Goal: Book appointment/travel/reservation

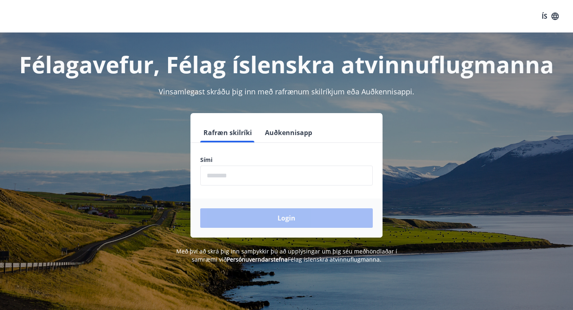
click at [241, 191] on form "Rafræn skilríki Auðkennisapp Sími ​ Login" at bounding box center [286, 180] width 192 height 115
click at [242, 176] on input "phone" at bounding box center [286, 176] width 173 height 20
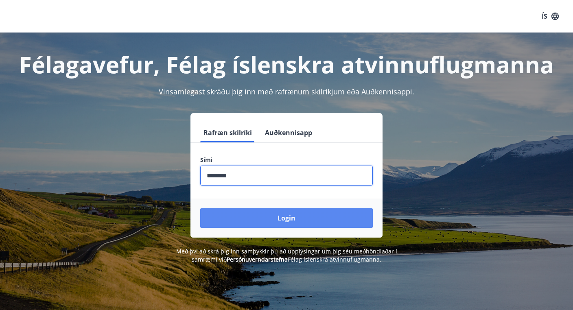
type input "********"
click at [251, 217] on button "Login" at bounding box center [286, 218] width 173 height 20
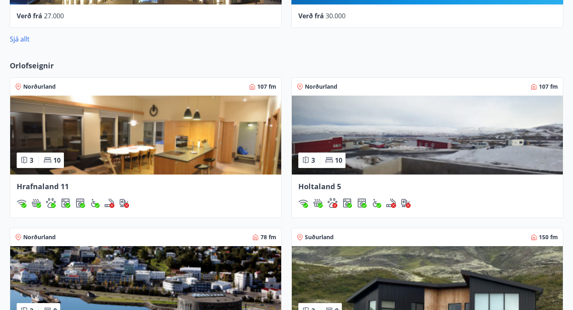
scroll to position [472, 0]
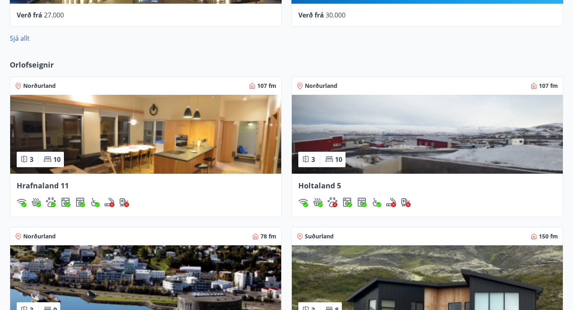
click at [118, 123] on img at bounding box center [145, 134] width 271 height 79
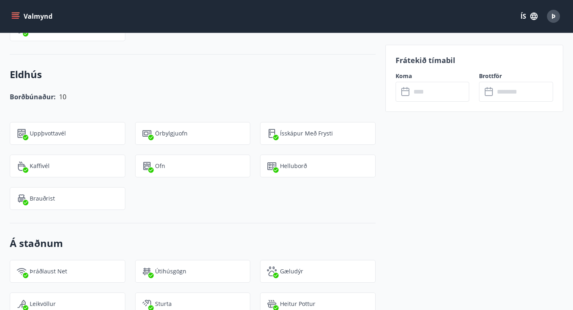
scroll to position [1060, 0]
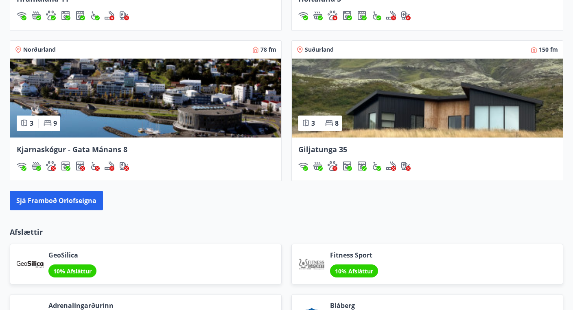
scroll to position [658, 0]
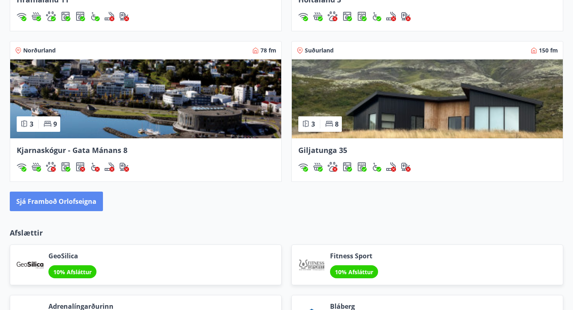
click at [73, 204] on button "Sjá framboð orlofseigna" at bounding box center [56, 202] width 93 height 20
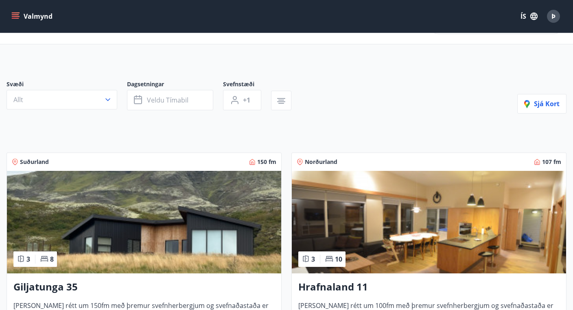
scroll to position [31, 0]
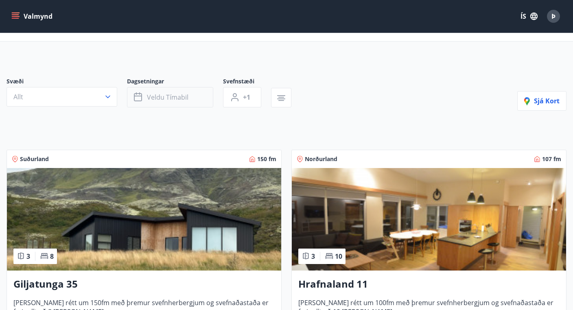
click at [151, 96] on span "Veldu tímabil" at bounding box center [168, 97] width 42 height 9
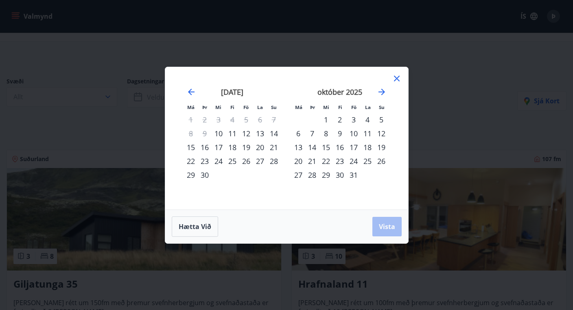
click at [149, 111] on div "Má Þr Mi Fi Fö La Su Má Þr Mi Fi Fö La Su [DATE] 1 2 3 4 5 6 7 8 9 10 11 12 13 …" at bounding box center [286, 155] width 573 height 310
click at [394, 74] on icon at bounding box center [397, 79] width 10 height 10
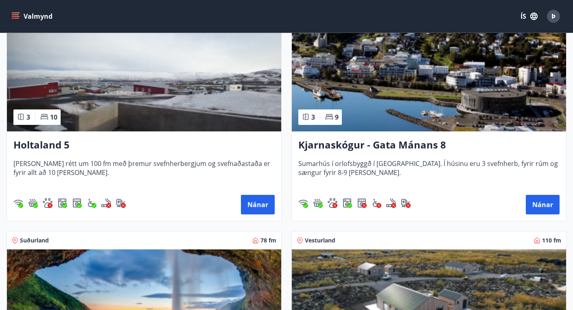
scroll to position [400, 0]
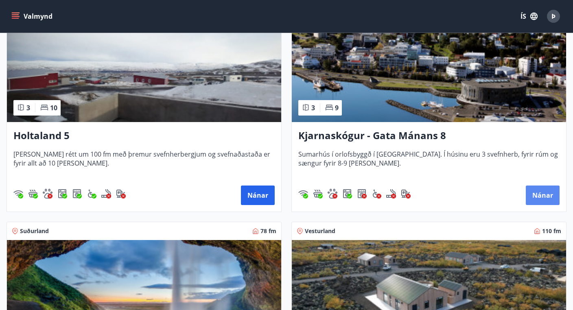
click at [533, 193] on button "Nánar" at bounding box center [543, 196] width 34 height 20
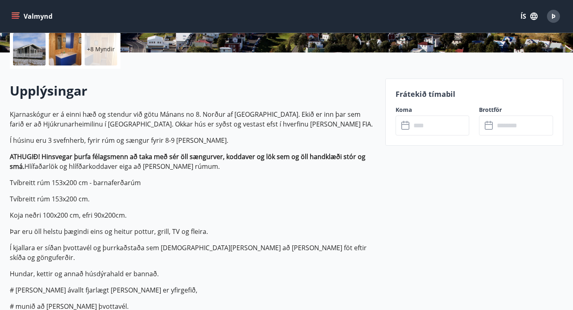
scroll to position [192, 0]
click at [412, 119] on input "text" at bounding box center [440, 125] width 59 height 20
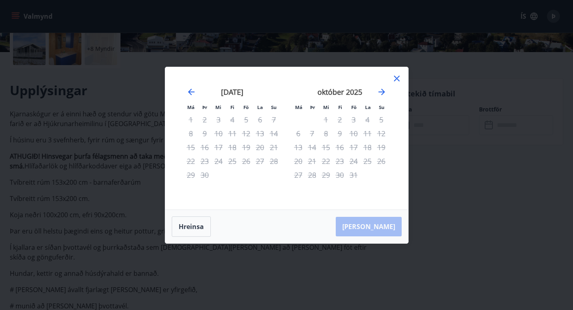
click at [397, 80] on icon at bounding box center [397, 79] width 10 height 10
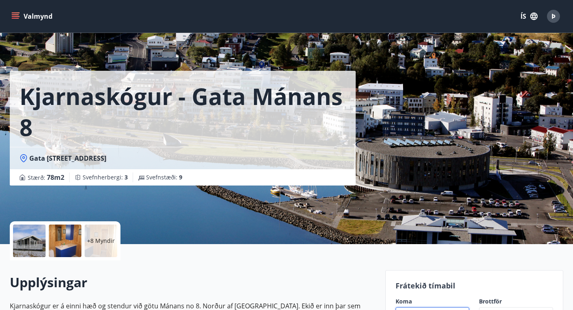
scroll to position [0, 0]
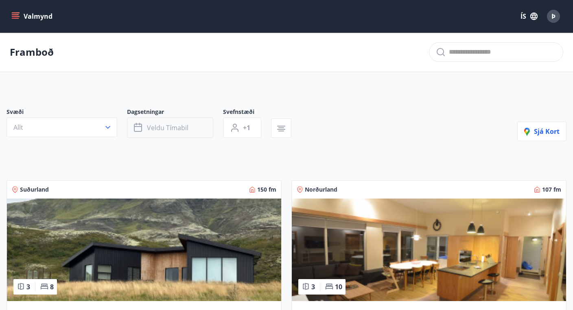
click at [174, 124] on span "Veldu tímabil" at bounding box center [168, 127] width 42 height 9
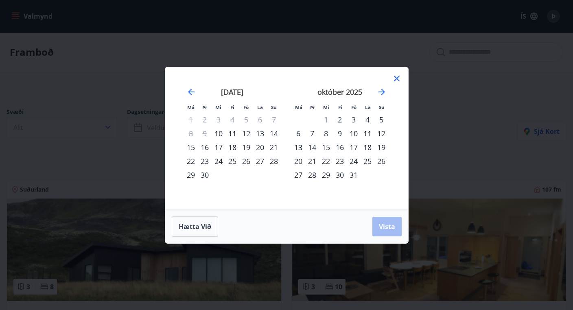
click at [223, 131] on div "10" at bounding box center [219, 134] width 14 height 14
click at [263, 133] on div "13" at bounding box center [260, 134] width 14 height 14
click at [386, 231] on span "Vista" at bounding box center [387, 226] width 16 height 9
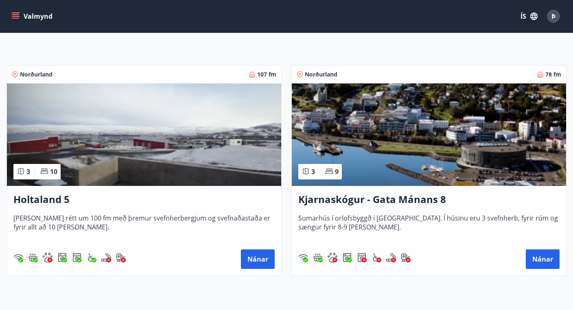
scroll to position [115, 0]
click at [365, 159] on img at bounding box center [429, 134] width 274 height 103
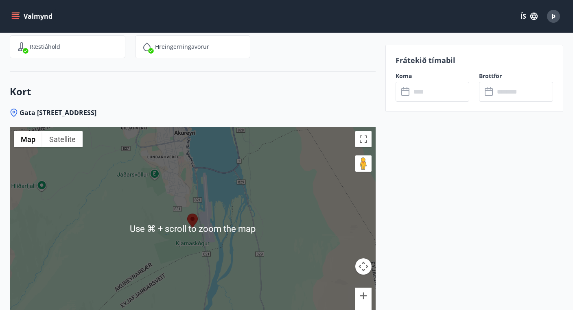
scroll to position [1315, 0]
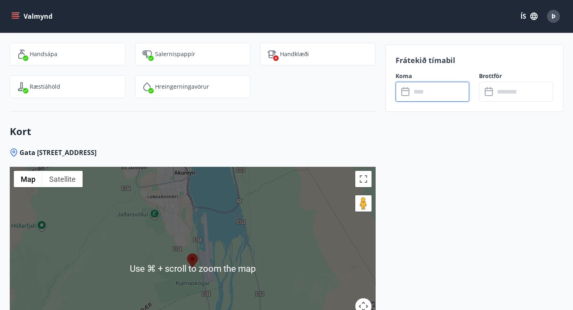
click at [429, 88] on input "text" at bounding box center [440, 92] width 59 height 20
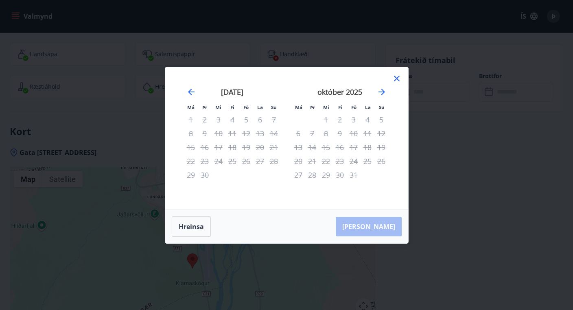
click at [218, 132] on div "10" at bounding box center [219, 134] width 14 height 14
click at [196, 228] on button "Hreinsa" at bounding box center [191, 227] width 39 height 20
click at [398, 79] on icon at bounding box center [397, 79] width 6 height 6
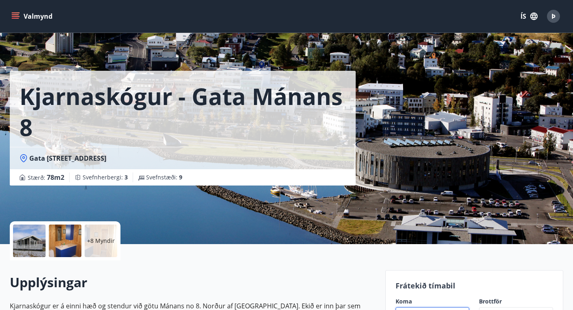
scroll to position [0, 0]
click at [42, 16] on button "Valmynd" at bounding box center [33, 16] width 46 height 15
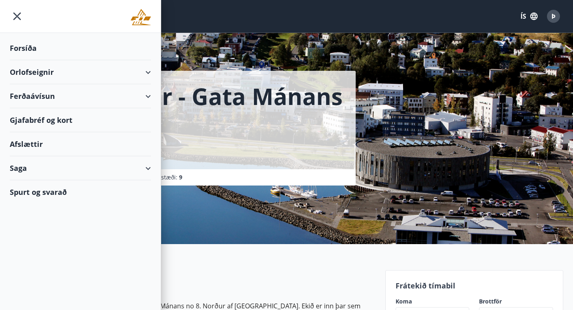
click at [33, 70] on div "Orlofseignir" at bounding box center [80, 72] width 141 height 24
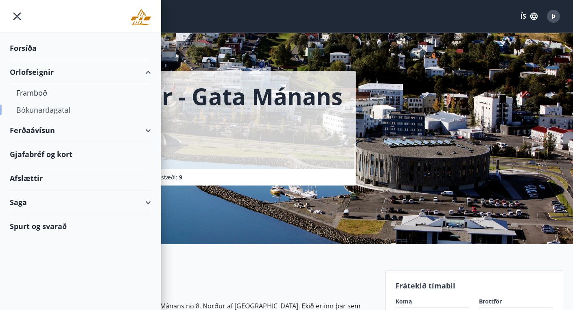
click at [35, 110] on div "Bókunardagatal" at bounding box center [80, 109] width 128 height 17
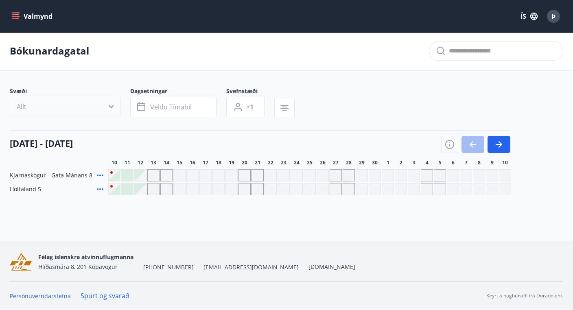
scroll to position [1, 0]
click at [116, 175] on div at bounding box center [114, 175] width 11 height 11
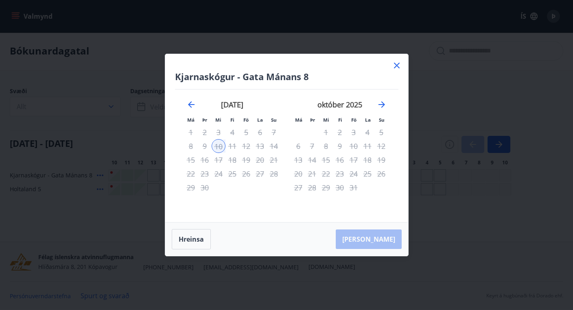
click at [221, 148] on div "10" at bounding box center [219, 146] width 14 height 14
click at [257, 146] on div "13" at bounding box center [260, 146] width 14 height 14
click at [396, 66] on icon at bounding box center [397, 66] width 10 height 10
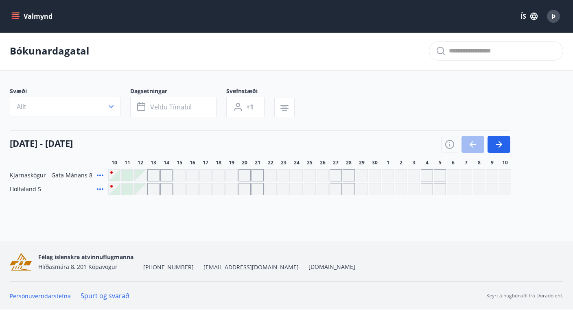
click at [157, 176] on div "Gráir dagar eru ekki bókanlegir" at bounding box center [153, 175] width 12 height 12
click at [182, 124] on div "Svæði Allt Dagsetningar Veldu tímabil Svefnstæði +1 [DATE] - [DATE] 11 12 13 14…" at bounding box center [287, 141] width 554 height 108
click at [169, 105] on span "Veldu tímabil" at bounding box center [171, 107] width 42 height 9
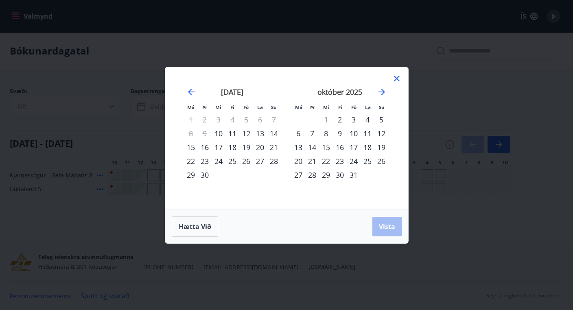
click at [218, 130] on div "10" at bounding box center [219, 134] width 14 height 14
click at [260, 131] on div "13" at bounding box center [260, 134] width 14 height 14
click at [388, 230] on span "Vista" at bounding box center [387, 226] width 16 height 9
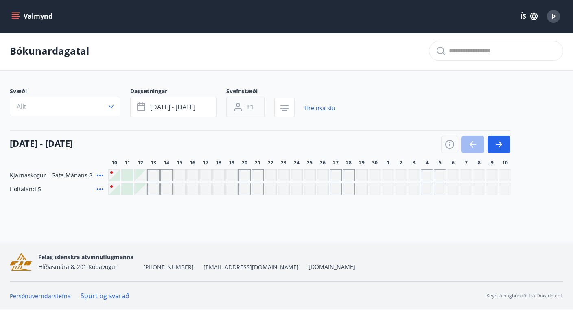
scroll to position [1, 0]
click at [492, 145] on button "button" at bounding box center [499, 144] width 23 height 17
click at [473, 145] on icon "button" at bounding box center [473, 144] width 7 height 1
click at [169, 106] on span "[DATE] - [DATE]" at bounding box center [172, 107] width 45 height 9
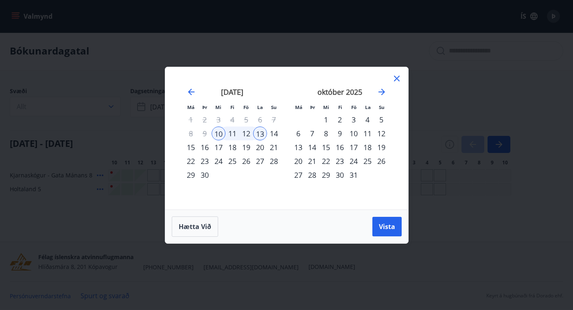
click at [146, 121] on div "Má Þr Mi Fi Fö La Su Má Þr Mi Fi Fö La Su [DATE] 1 2 3 4 5 6 7 8 9 10 11 12 13 …" at bounding box center [286, 155] width 573 height 310
click at [396, 76] on icon at bounding box center [397, 79] width 10 height 10
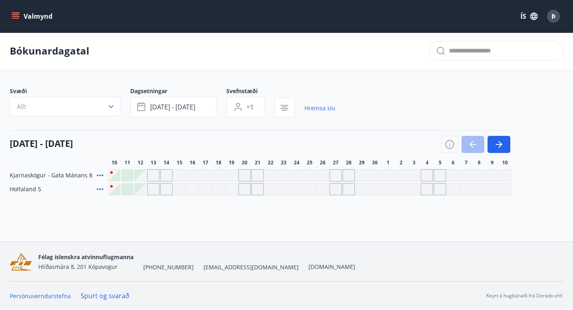
click at [118, 172] on div at bounding box center [114, 175] width 11 height 11
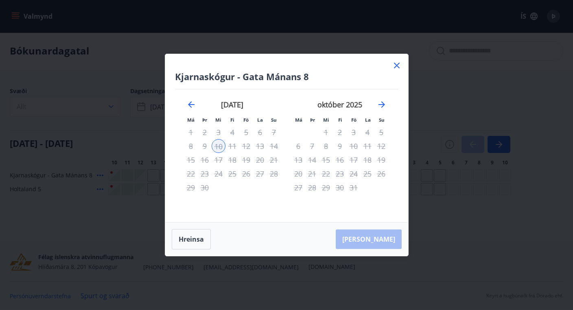
click at [219, 148] on div "10" at bounding box center [219, 146] width 14 height 14
click at [255, 145] on div "13" at bounding box center [260, 146] width 14 height 14
click at [249, 145] on div "12" at bounding box center [246, 146] width 14 height 14
click at [192, 239] on button "Hreinsa" at bounding box center [191, 239] width 39 height 20
click at [397, 62] on icon at bounding box center [397, 66] width 10 height 10
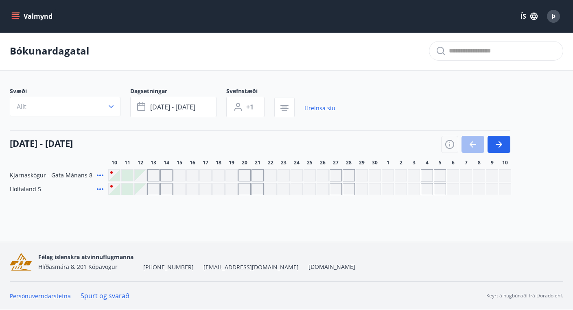
click at [42, 14] on button "Valmynd" at bounding box center [33, 16] width 46 height 15
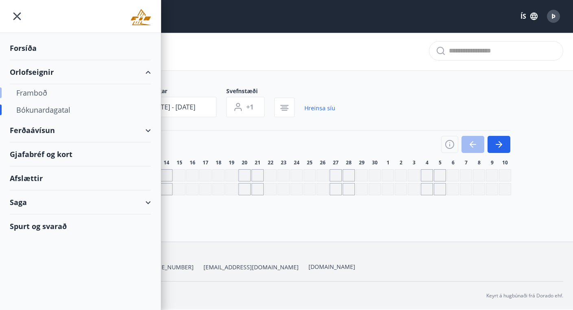
click at [44, 93] on div "Framboð" at bounding box center [80, 92] width 128 height 17
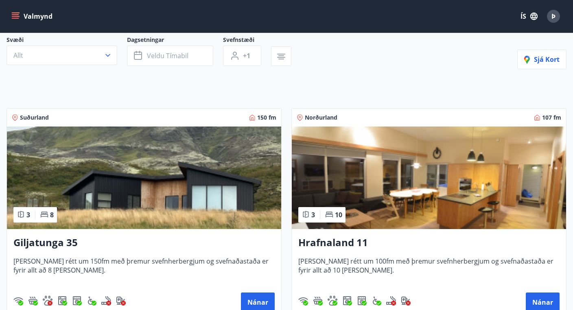
scroll to position [73, 0]
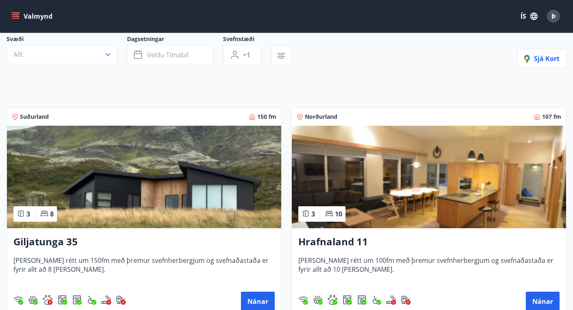
click at [70, 237] on h3 "Giljatunga 35" at bounding box center [143, 242] width 261 height 15
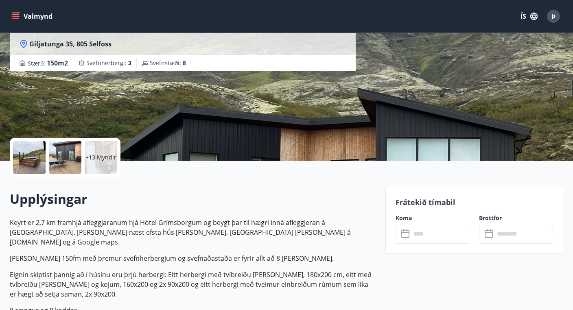
scroll to position [92, 0]
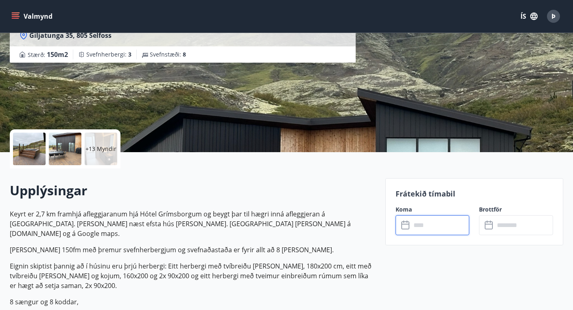
click at [416, 224] on input "text" at bounding box center [440, 225] width 59 height 20
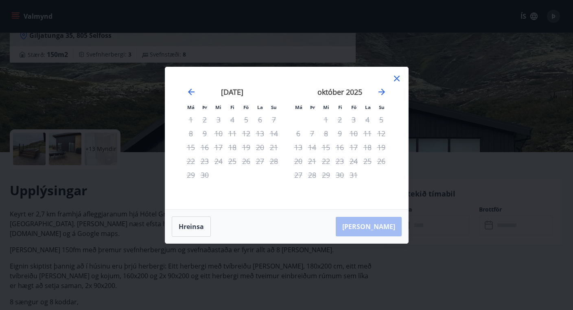
click at [396, 79] on icon at bounding box center [397, 79] width 6 height 6
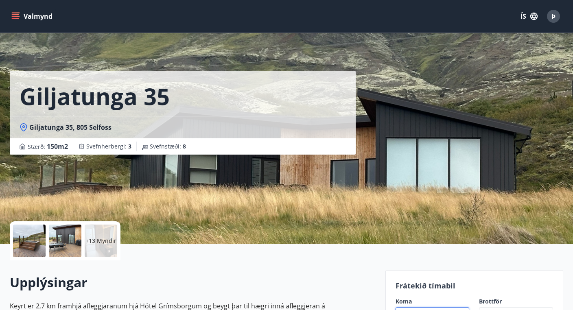
scroll to position [0, 0]
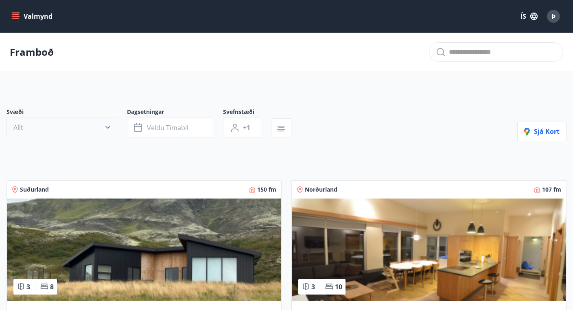
click at [42, 127] on button "Allt" at bounding box center [62, 128] width 111 height 20
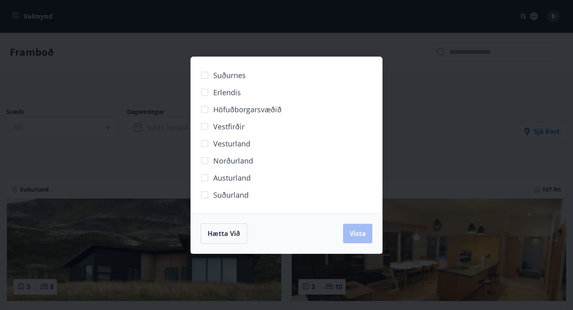
click at [60, 88] on div "Suðurnes Erlendis Höfuðborgarsvæðið [GEOGRAPHIC_DATA] [GEOGRAPHIC_DATA] [GEOGRA…" at bounding box center [286, 155] width 573 height 310
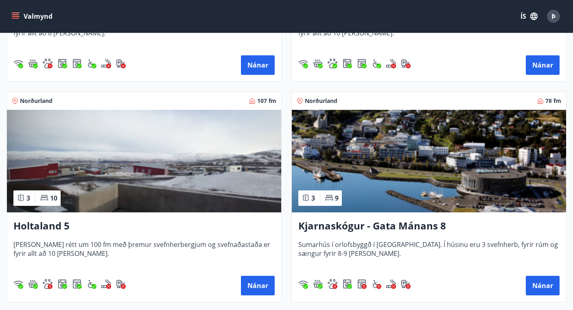
scroll to position [312, 0]
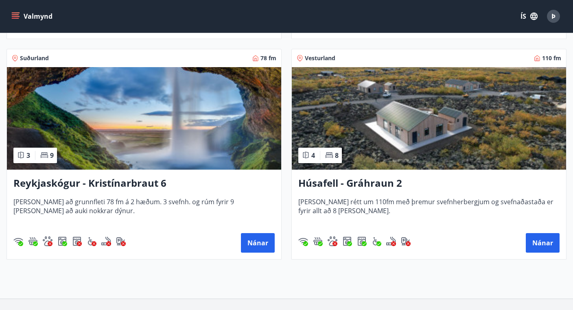
click at [106, 183] on h3 "Reykjaskógur - Kristínarbraut 6" at bounding box center [143, 183] width 261 height 15
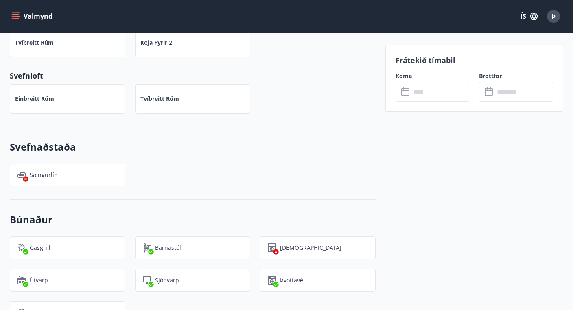
scroll to position [728, 0]
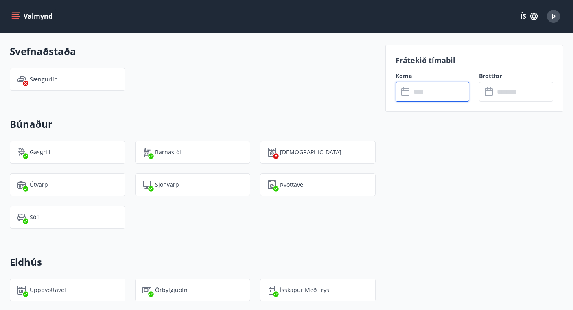
click at [427, 87] on input "text" at bounding box center [440, 92] width 59 height 20
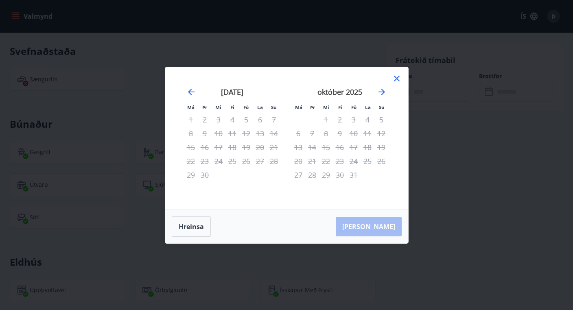
click at [132, 158] on div "Má Þr Mi Fi Fö La Su Má Þr Mi Fi Fö La Su [DATE] 1 2 3 4 5 6 7 8 9 10 11 12 13 …" at bounding box center [286, 155] width 573 height 310
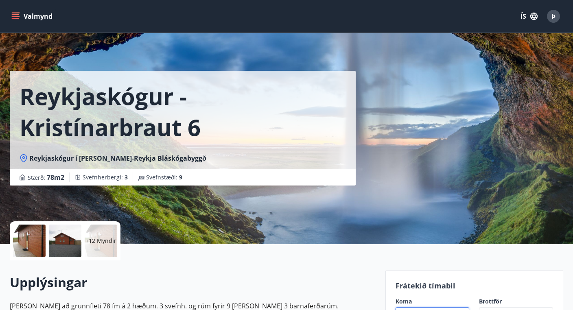
scroll to position [0, 0]
click at [15, 17] on icon "menu" at bounding box center [15, 16] width 8 height 8
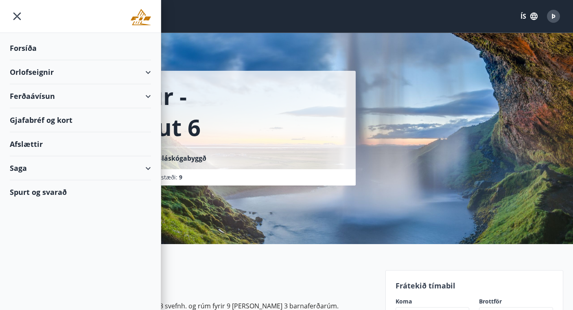
click at [69, 76] on div "Orlofseignir" at bounding box center [80, 72] width 141 height 24
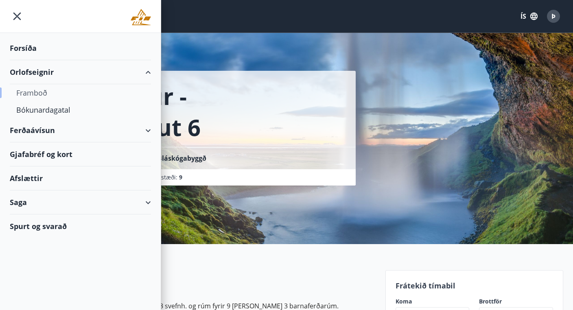
click at [46, 94] on div "Framboð" at bounding box center [80, 92] width 128 height 17
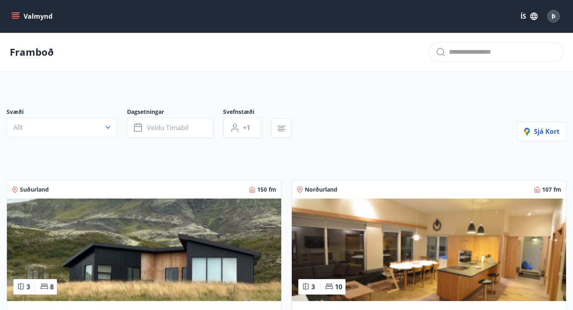
click at [25, 11] on button "Valmynd" at bounding box center [33, 16] width 46 height 15
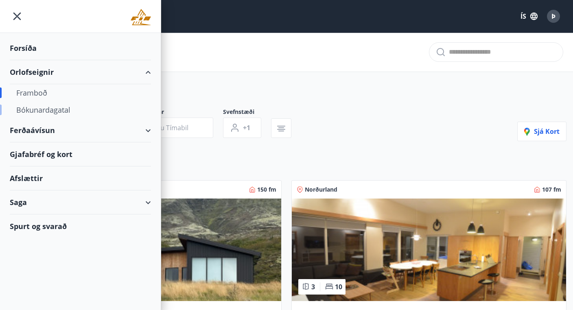
click at [46, 110] on div "Bókunardagatal" at bounding box center [80, 109] width 128 height 17
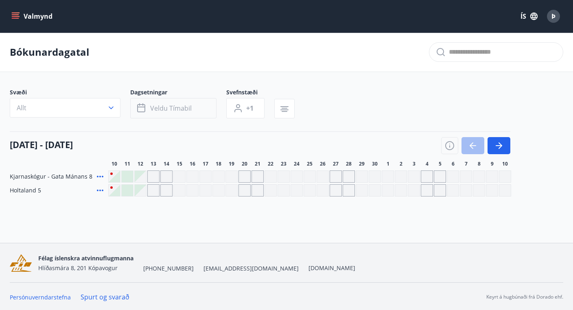
click at [152, 105] on span "Veldu tímabil" at bounding box center [171, 108] width 42 height 9
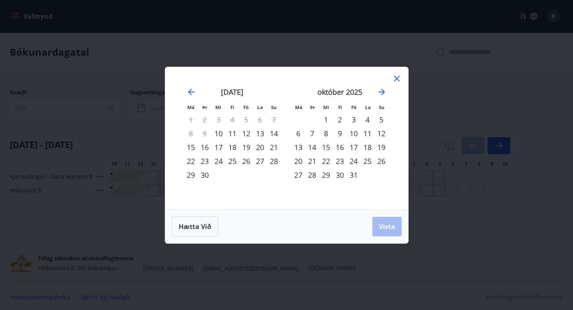
click at [220, 136] on div "10" at bounding box center [219, 134] width 14 height 14
click at [243, 134] on div "12" at bounding box center [246, 134] width 14 height 14
click at [391, 226] on span "Vista" at bounding box center [387, 226] width 16 height 9
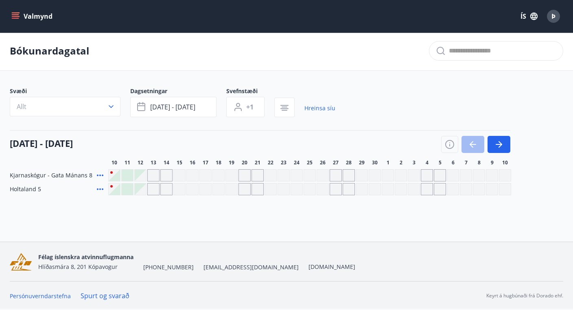
scroll to position [1, 0]
click at [166, 177] on div "Gráir dagar eru ekki bókanlegir" at bounding box center [166, 175] width 12 height 12
click at [190, 175] on div "Gráir dagar eru ekki bókanlegir" at bounding box center [192, 175] width 12 height 12
click at [122, 174] on div at bounding box center [127, 175] width 11 height 11
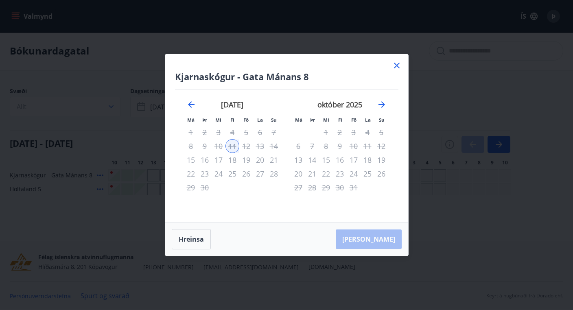
click at [221, 146] on div "10" at bounding box center [219, 146] width 14 height 14
click at [398, 59] on div "Kjarnaskógur - Gata Mánans 8 Má Þr Mi Fi Fö La Su Má Þr Mi Fi Fö La Su [DATE] 1…" at bounding box center [286, 138] width 243 height 168
click at [188, 239] on button "Hreinsa" at bounding box center [191, 239] width 39 height 20
click at [203, 147] on div "9" at bounding box center [205, 146] width 14 height 14
click at [217, 145] on div "10" at bounding box center [219, 146] width 14 height 14
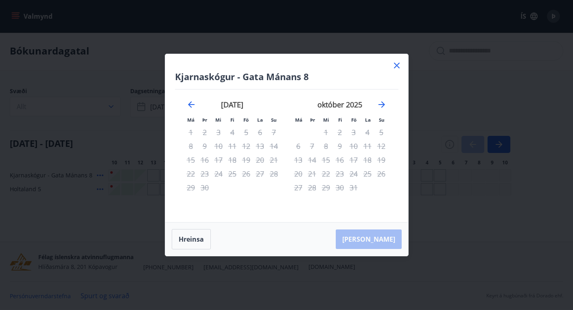
click at [221, 144] on div "10" at bounding box center [219, 146] width 14 height 14
click at [234, 145] on div "11" at bounding box center [233, 146] width 14 height 14
click at [193, 242] on button "Hreinsa" at bounding box center [191, 239] width 39 height 20
click at [221, 145] on div "10" at bounding box center [219, 146] width 14 height 14
click at [392, 65] on icon at bounding box center [397, 66] width 10 height 10
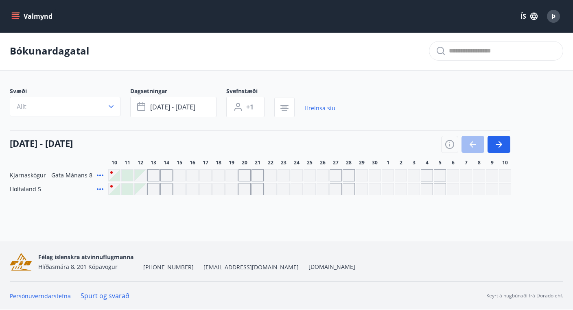
click at [130, 173] on div at bounding box center [127, 175] width 11 height 11
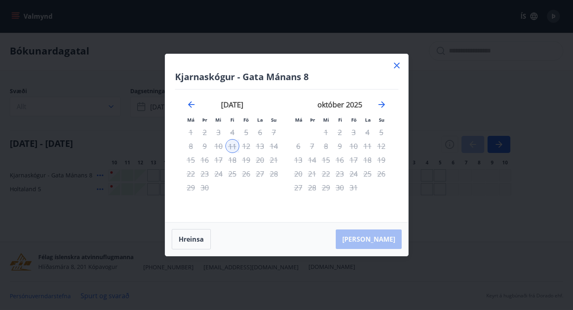
click at [379, 236] on div "[PERSON_NAME]" at bounding box center [286, 239] width 243 height 33
click at [393, 63] on icon at bounding box center [397, 66] width 10 height 10
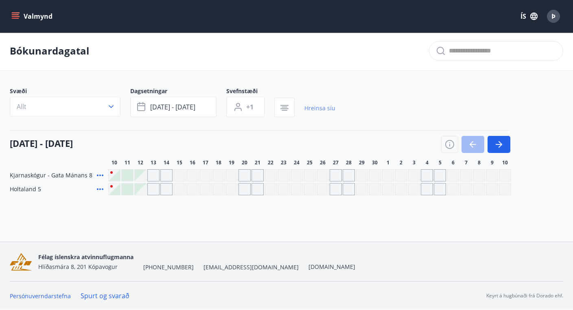
click at [327, 106] on link "Hreinsa síu" at bounding box center [319, 108] width 31 height 18
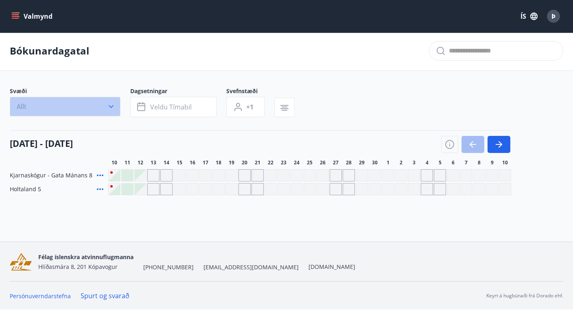
click at [84, 102] on button "Allt" at bounding box center [65, 107] width 111 height 20
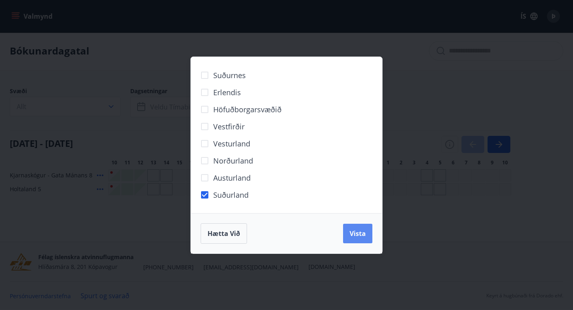
click at [357, 232] on span "Vista" at bounding box center [358, 233] width 16 height 9
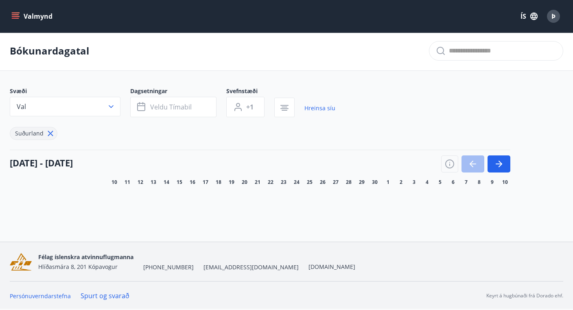
scroll to position [1, 0]
click at [50, 133] on icon at bounding box center [50, 133] width 5 height 5
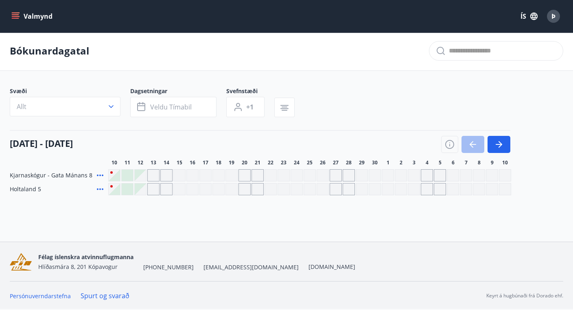
scroll to position [1, 0]
click at [44, 103] on button "Allt" at bounding box center [65, 107] width 111 height 20
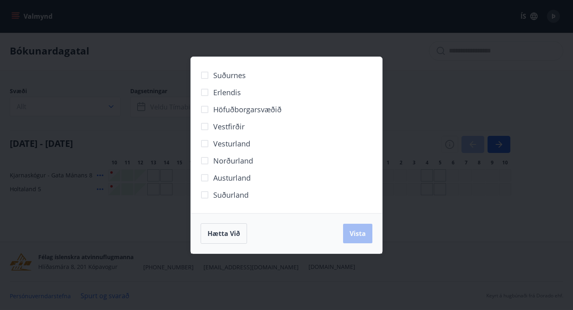
click at [159, 169] on div "Suðurnes Erlendis Höfuðborgarsvæðið [GEOGRAPHIC_DATA] [GEOGRAPHIC_DATA] [GEOGRA…" at bounding box center [286, 155] width 573 height 310
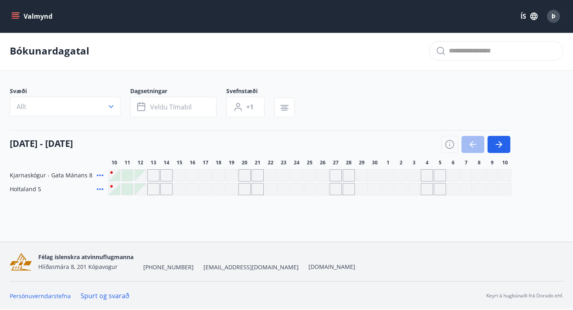
click at [18, 15] on icon "menu" at bounding box center [15, 16] width 8 height 8
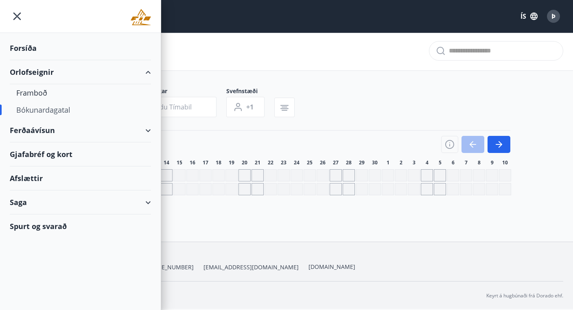
click at [47, 131] on div "Ferðaávísun" at bounding box center [80, 130] width 141 height 24
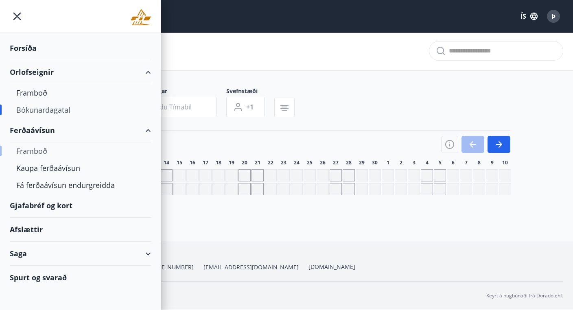
click at [45, 148] on div "Framboð" at bounding box center [80, 150] width 128 height 17
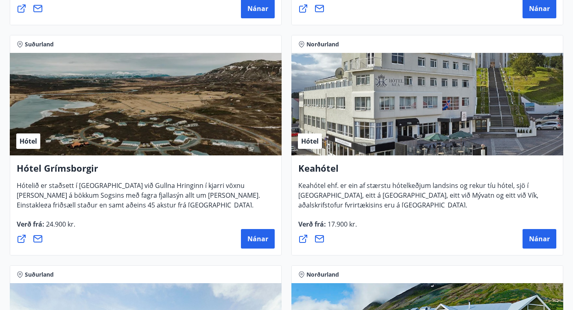
scroll to position [577, 0]
